Goal: Task Accomplishment & Management: Manage account settings

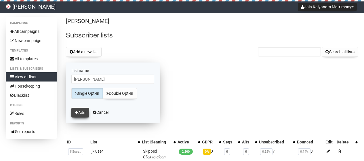
type input "[PERSON_NAME]"
click at [76, 109] on button "Add" at bounding box center [80, 113] width 18 height 10
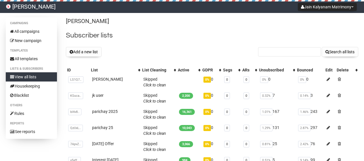
click at [173, 40] on h2 "Subscriber lists" at bounding box center [212, 35] width 293 height 10
